Goal: Find specific page/section: Find specific page/section

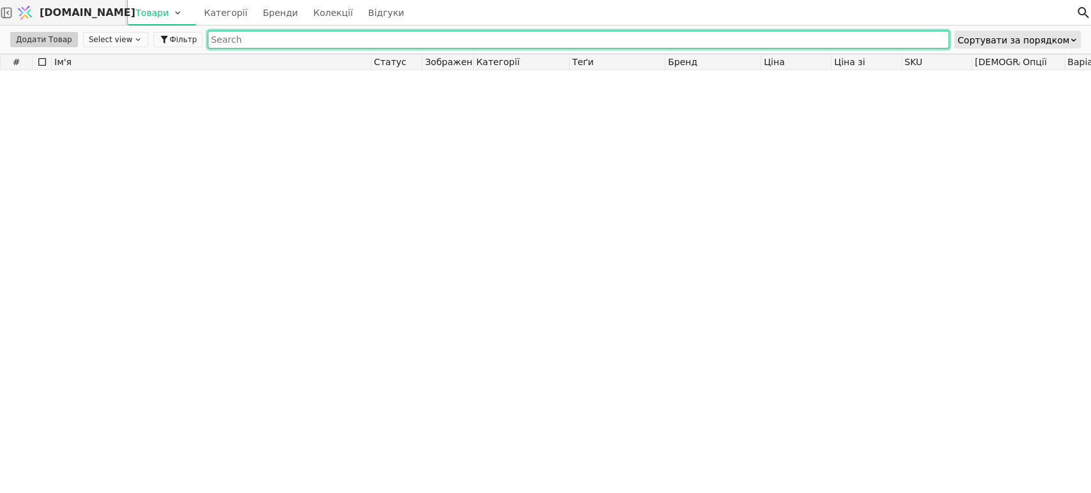
click at [411, 39] on input "text" at bounding box center [578, 40] width 741 height 18
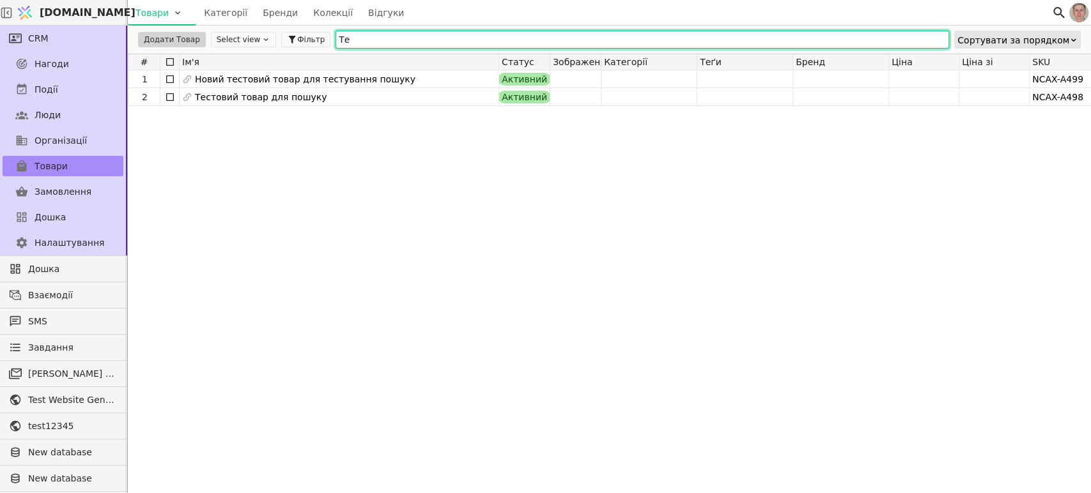
type input "Т"
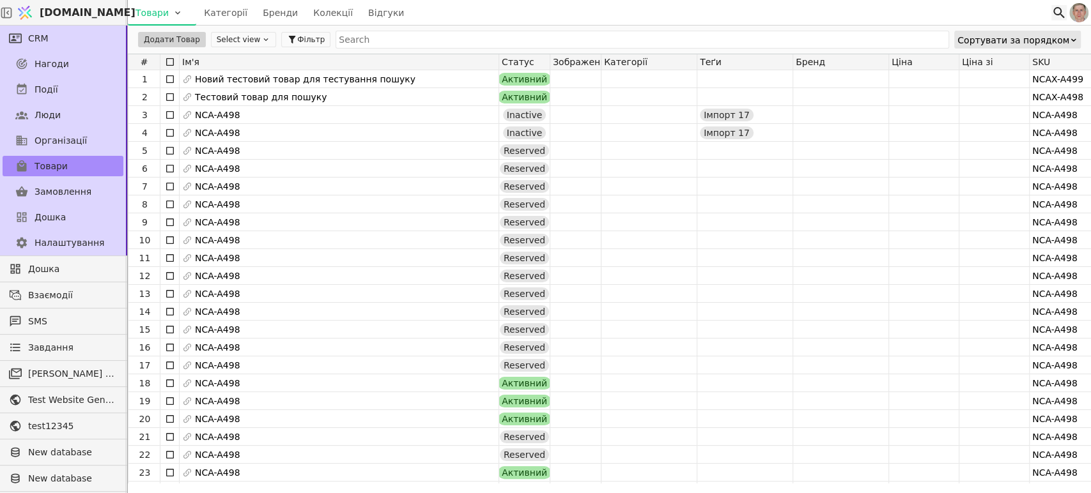
click at [1057, 13] on icon at bounding box center [1058, 12] width 15 height 15
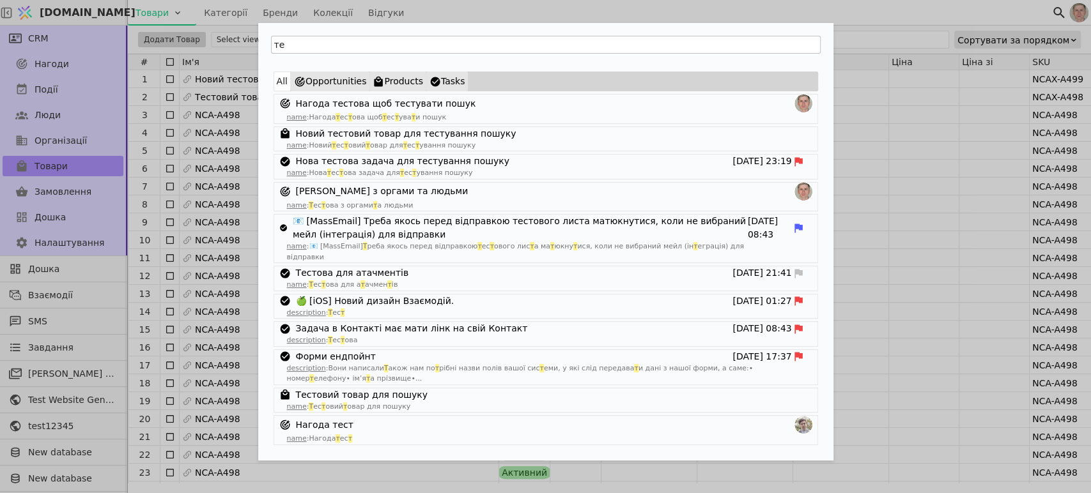
type input "т"
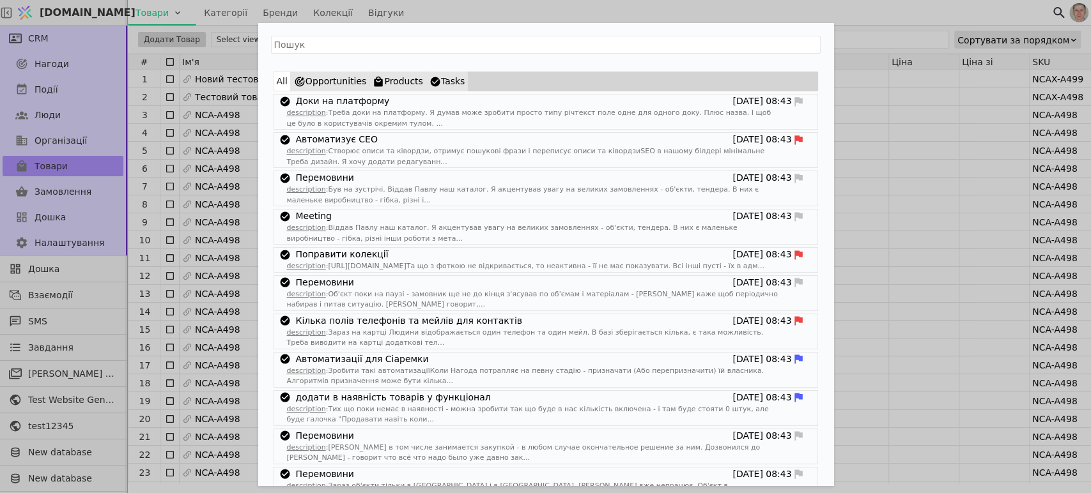
click at [732, 9] on div "All Opportunities Products Tasks Доки на платформу 30.07.2025 08:43 description…" at bounding box center [545, 246] width 1091 height 493
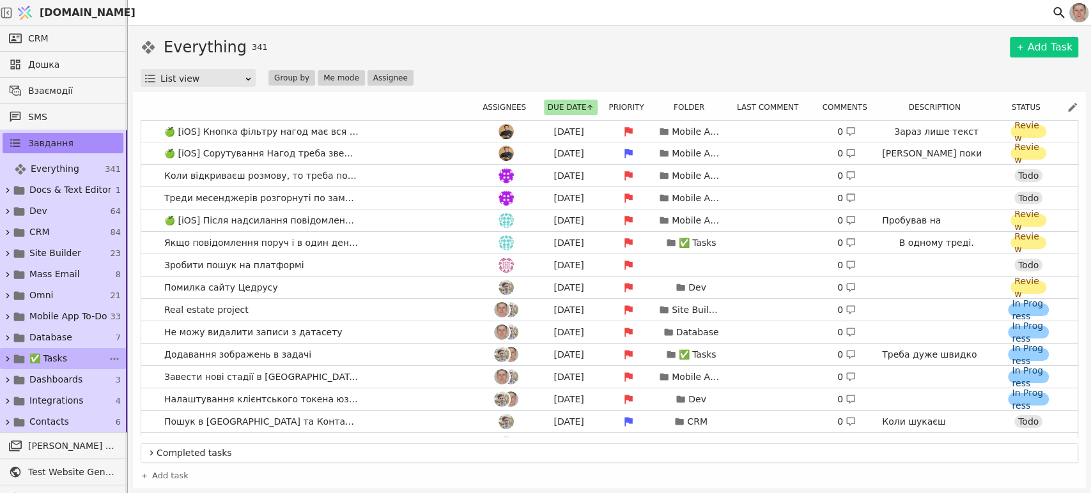
click at [72, 355] on link "✅ Tasks 32" at bounding box center [63, 358] width 126 height 21
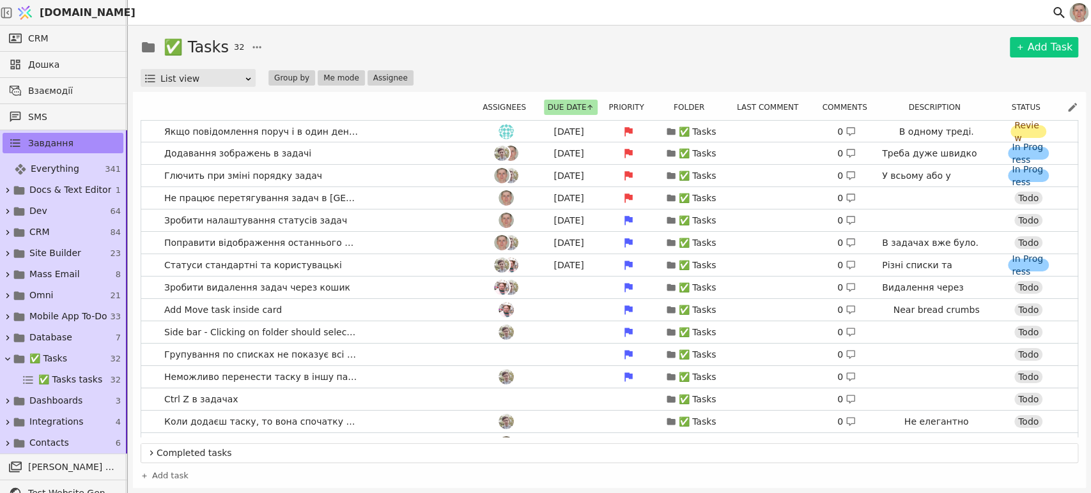
click at [601, 49] on div "✅ Tasks 32 Add Task" at bounding box center [609, 47] width 937 height 23
